Goal: Navigation & Orientation: Find specific page/section

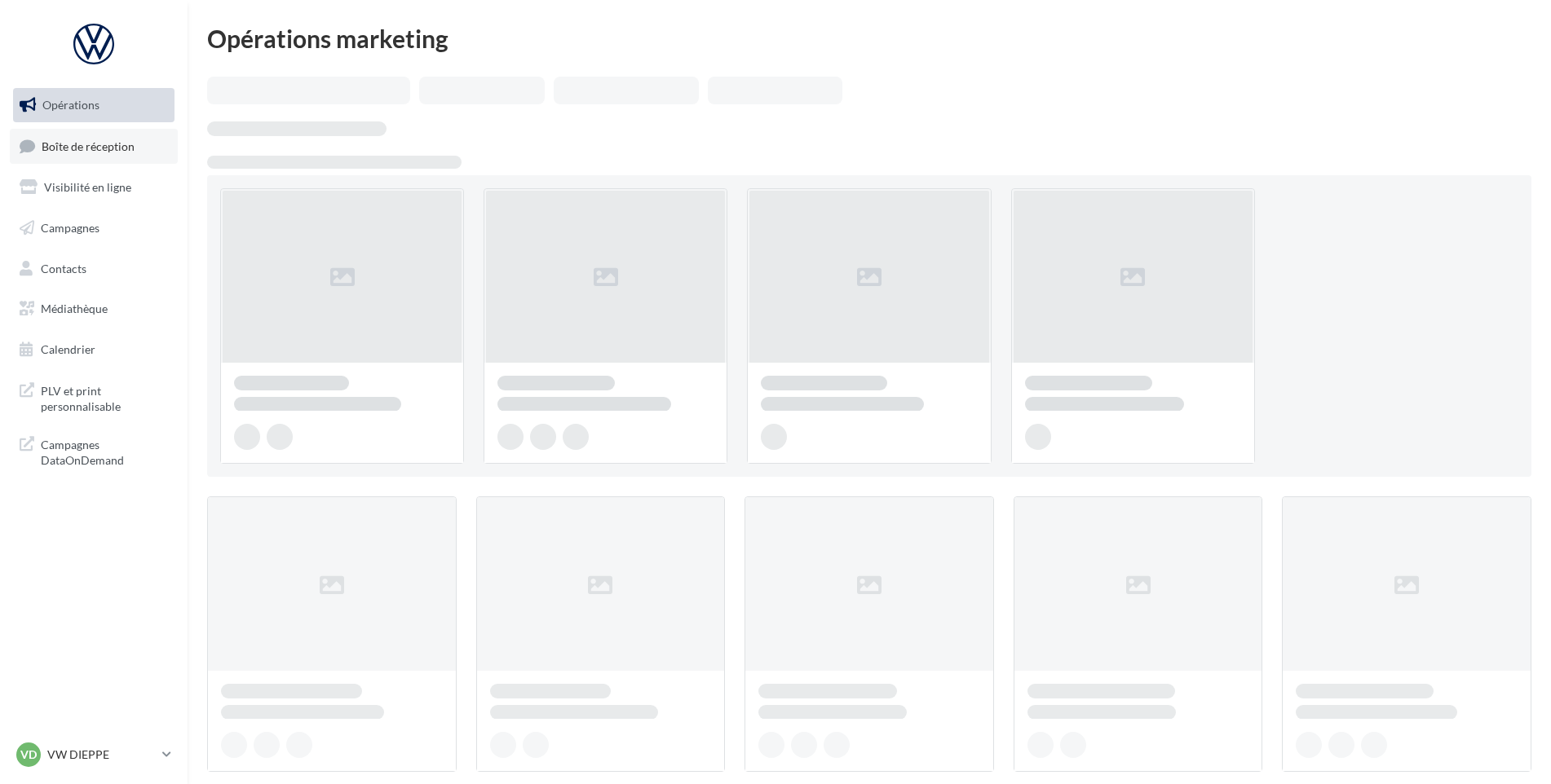
click at [85, 155] on link "Boîte de réception" at bounding box center [93, 146] width 168 height 35
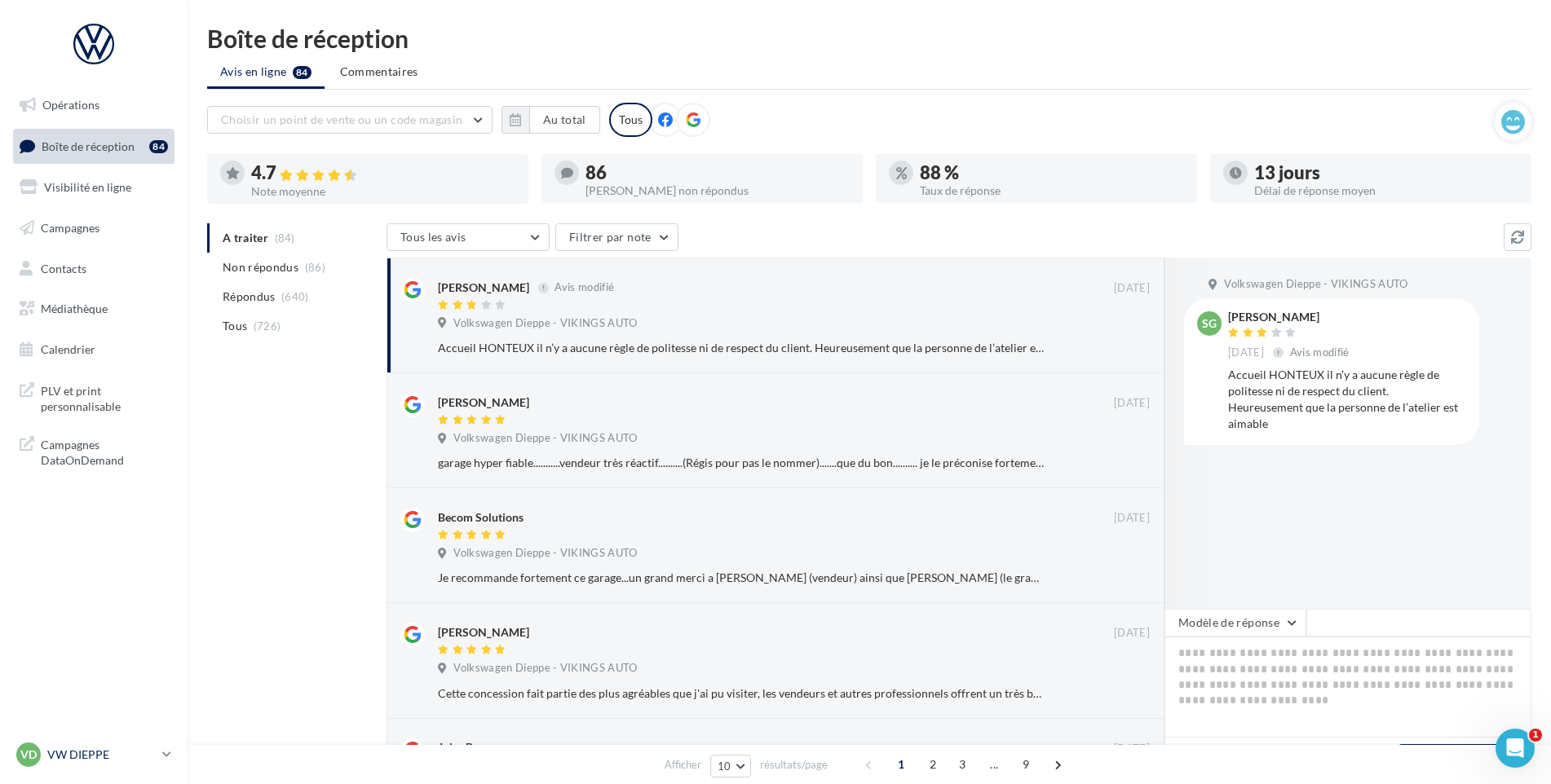
click at [148, 745] on div "VD VW DIEPPE vw-die-vau" at bounding box center [86, 755] width 139 height 25
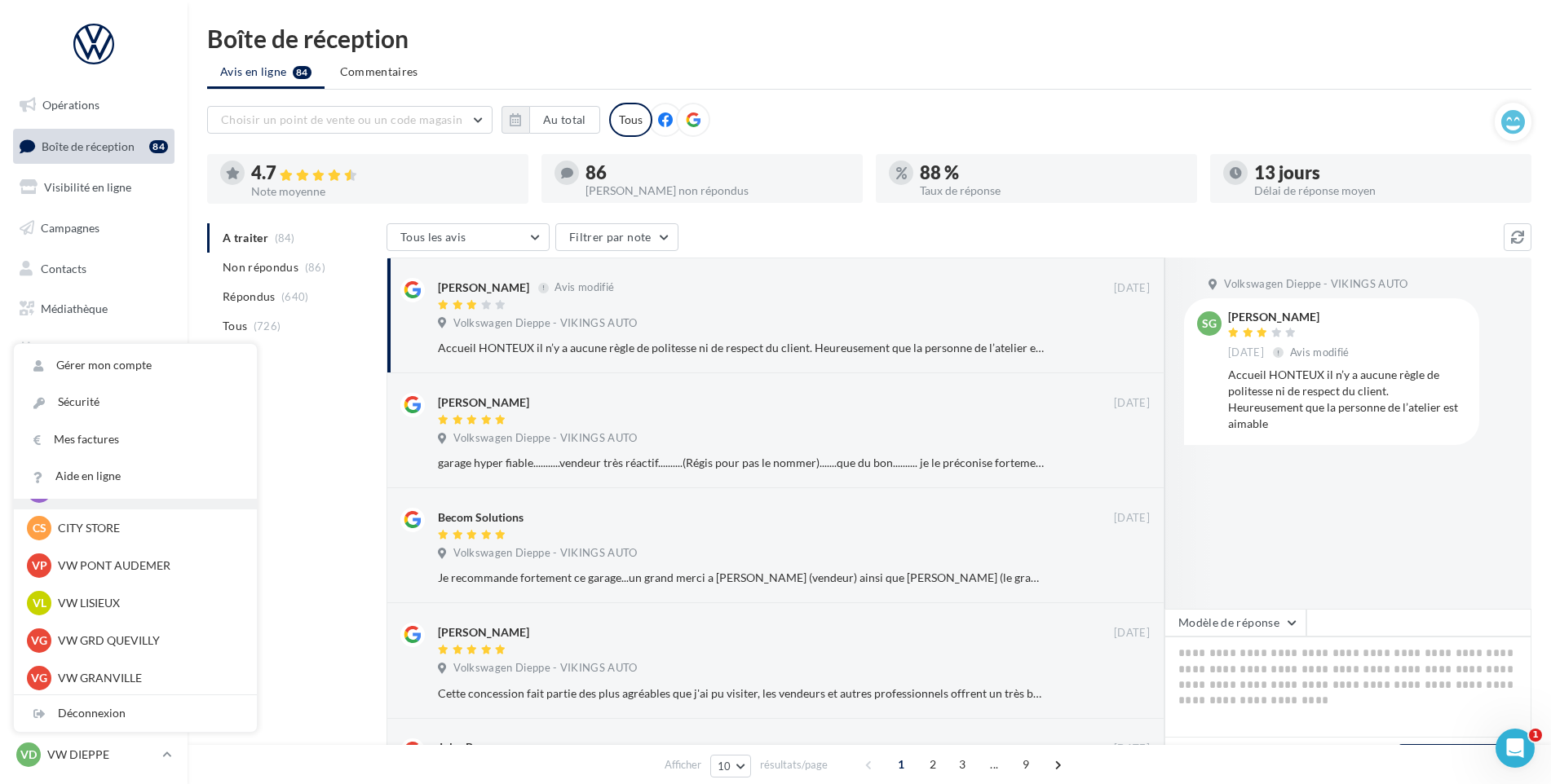
scroll to position [326, 0]
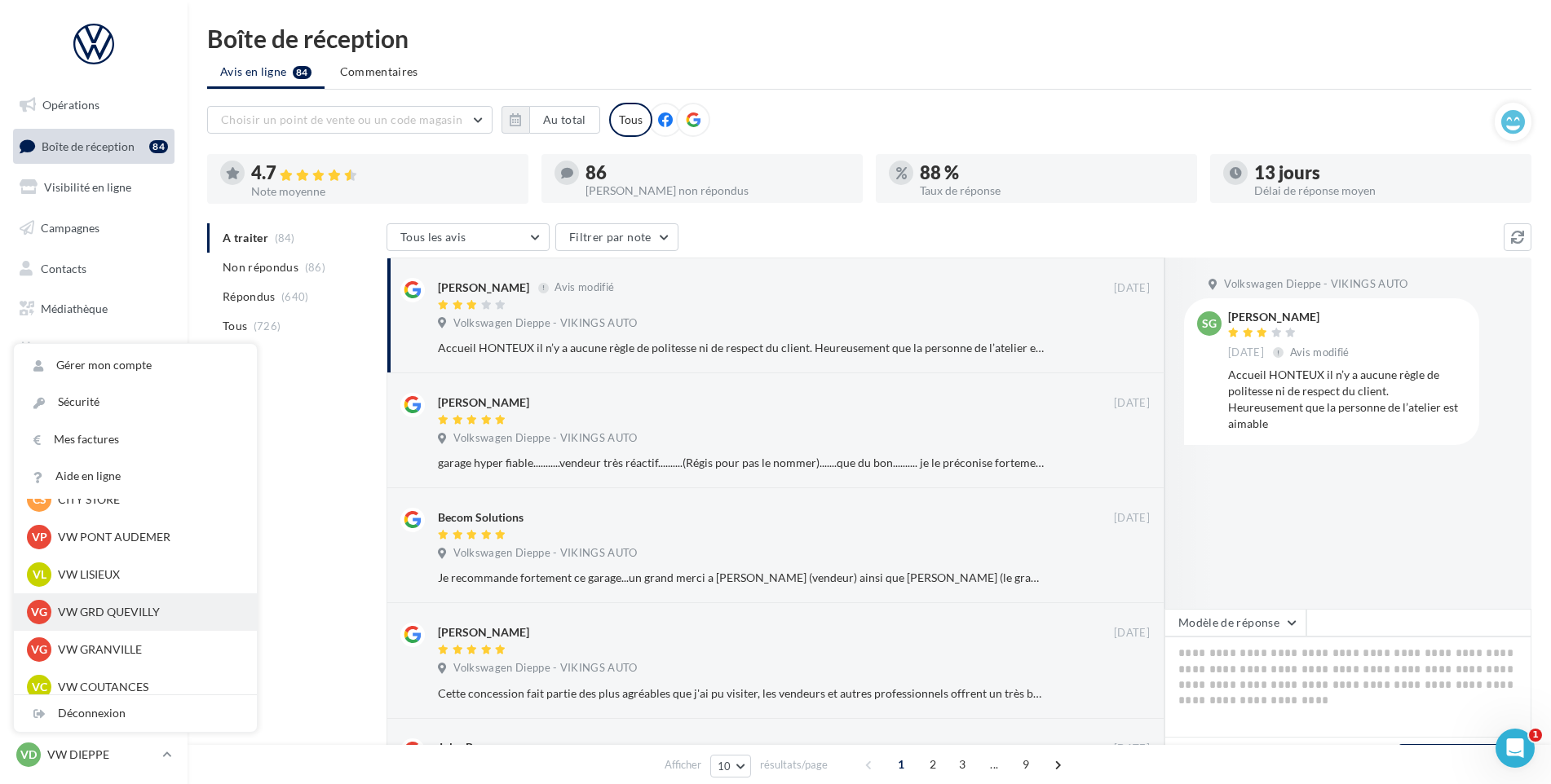
click at [128, 596] on div "VG VW GRD QUEVILLY vw-leg-vau" at bounding box center [136, 612] width 243 height 38
click at [128, 603] on div "VG VW GRD QUEVILLY vw-leg-vau" at bounding box center [136, 612] width 217 height 25
